Goal: Transaction & Acquisition: Purchase product/service

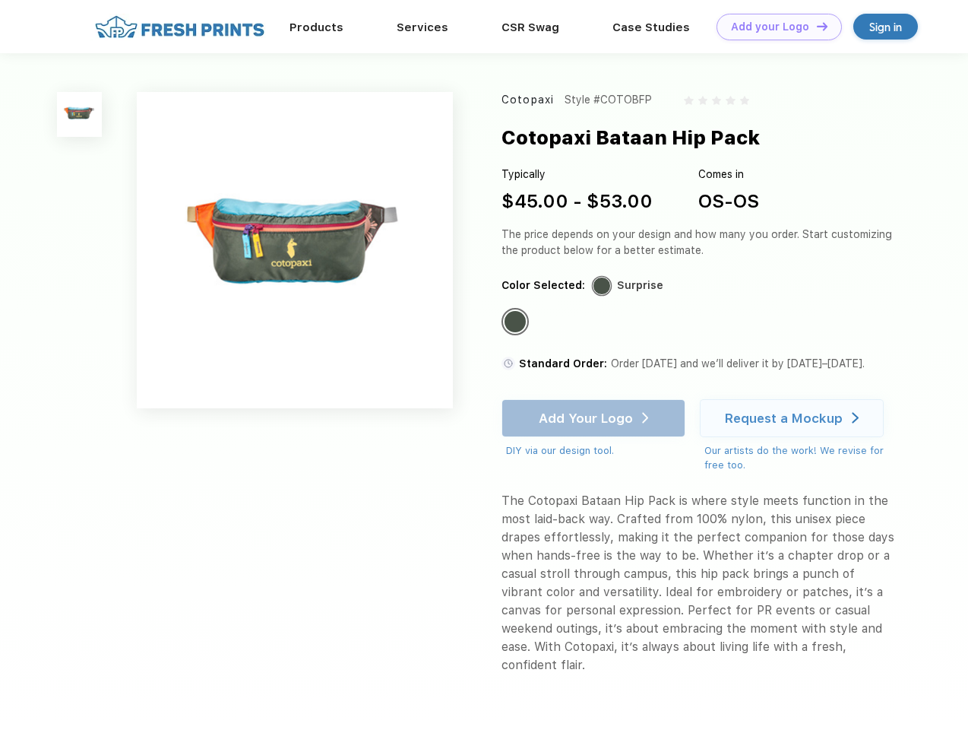
click at [774, 27] on link "Add your Logo Design Tool" at bounding box center [779, 27] width 125 height 27
click at [0, 0] on div "Design Tool" at bounding box center [0, 0] width 0 height 0
click at [815, 26] on link "Add your Logo Design Tool" at bounding box center [779, 27] width 125 height 27
click at [80, 114] on img at bounding box center [79, 114] width 45 height 45
click at [517, 322] on div "Standard Color" at bounding box center [515, 321] width 21 height 21
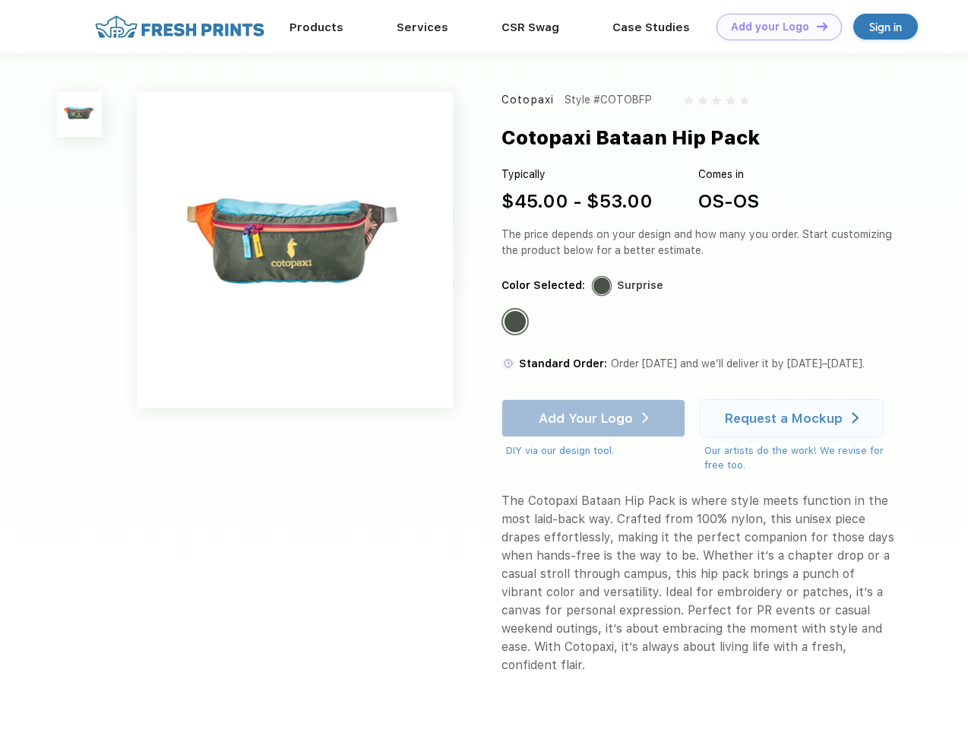
click at [595, 418] on div "Add Your Logo DIY via our design tool. Ah shoot! This product isn't up in our d…" at bounding box center [594, 428] width 184 height 59
click at [794, 418] on div "Request a Mockup" at bounding box center [784, 417] width 118 height 15
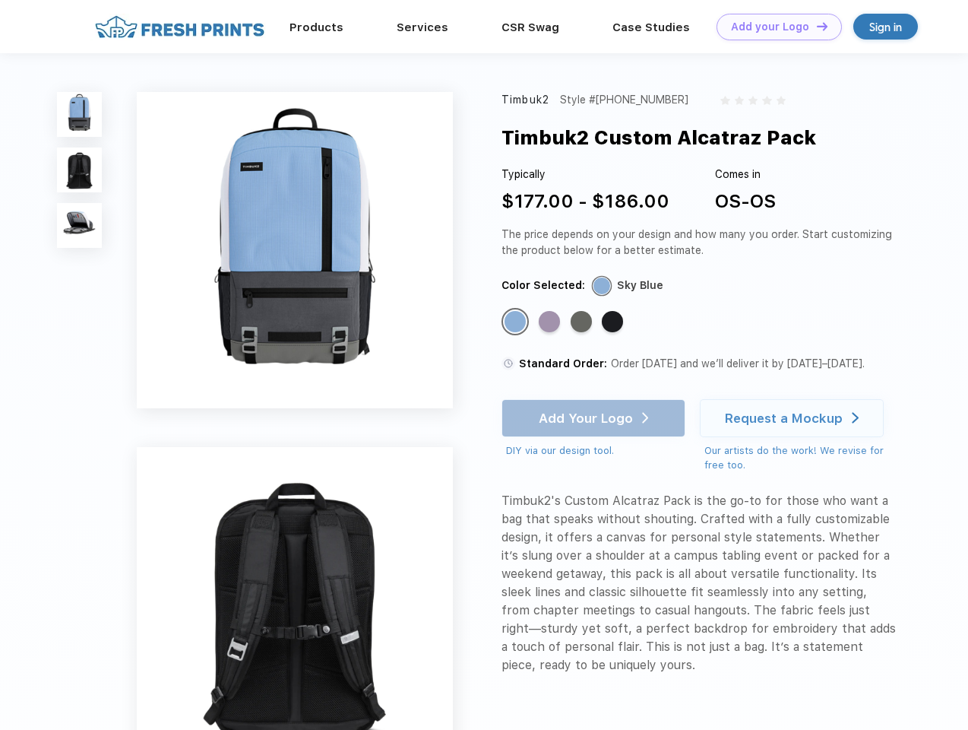
click at [774, 27] on link "Add your Logo Design Tool" at bounding box center [779, 27] width 125 height 27
click at [80, 114] on img at bounding box center [79, 114] width 45 height 45
click at [80, 170] on img at bounding box center [79, 169] width 45 height 45
click at [80, 226] on img at bounding box center [79, 225] width 45 height 45
click at [517, 322] on div "Standard Color" at bounding box center [515, 321] width 21 height 21
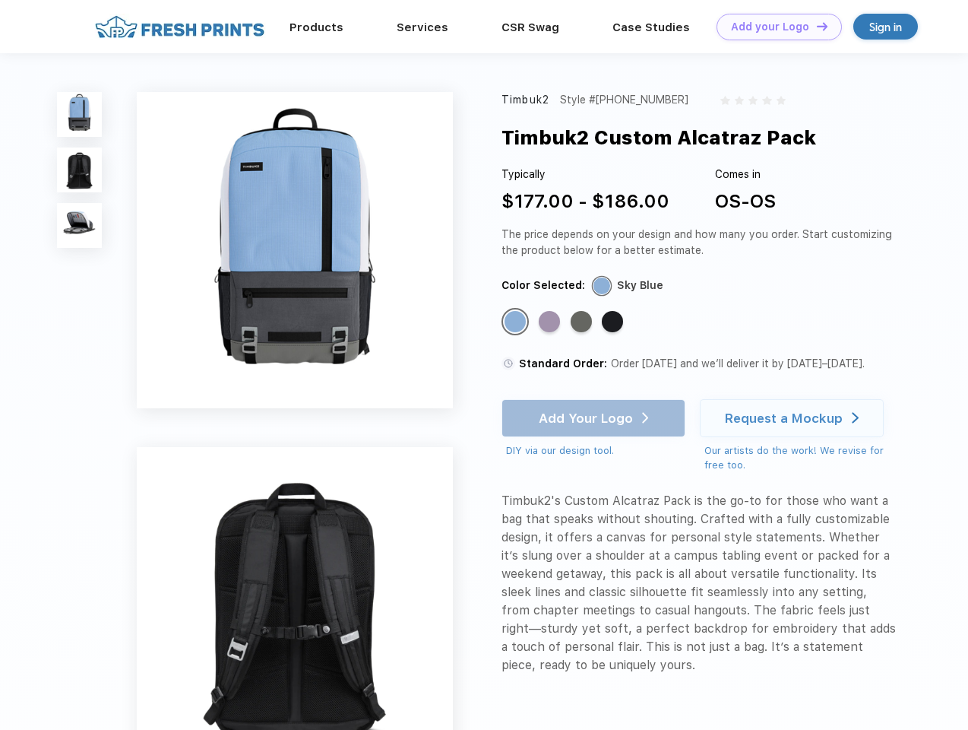
click at [551, 322] on div "Standard Color" at bounding box center [549, 321] width 21 height 21
click at [583, 322] on div "Standard Color" at bounding box center [581, 321] width 21 height 21
click at [614, 322] on div "Standard Color" at bounding box center [612, 321] width 21 height 21
click at [595, 418] on div "Add Your Logo DIY via our design tool. Ah shoot! This product isn't up in our d…" at bounding box center [594, 428] width 184 height 59
click at [794, 418] on div "Request a Mockup" at bounding box center [784, 417] width 118 height 15
